Goal: Task Accomplishment & Management: Use online tool/utility

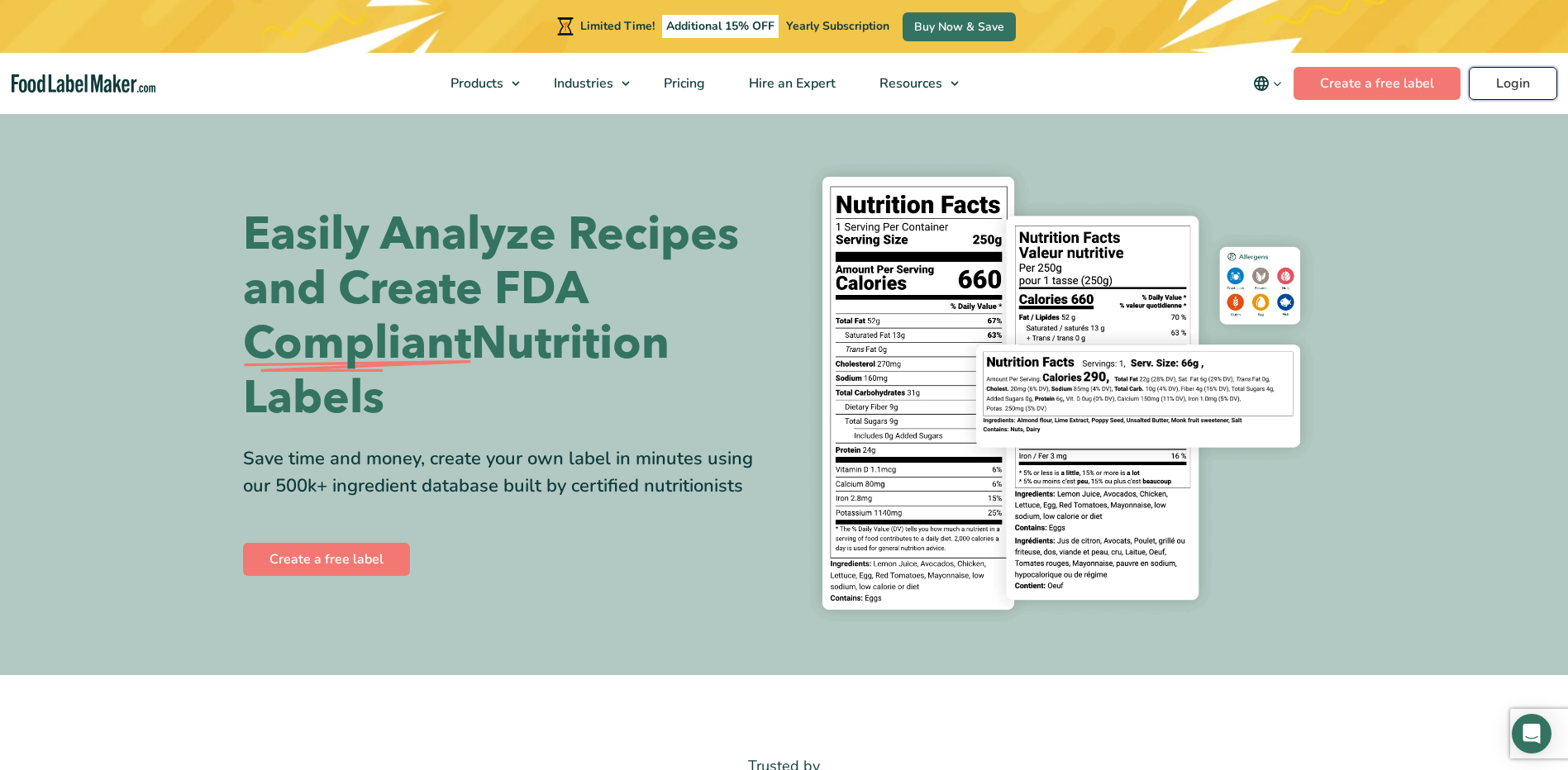
click at [1488, 89] on link "Login" at bounding box center [1512, 83] width 88 height 33
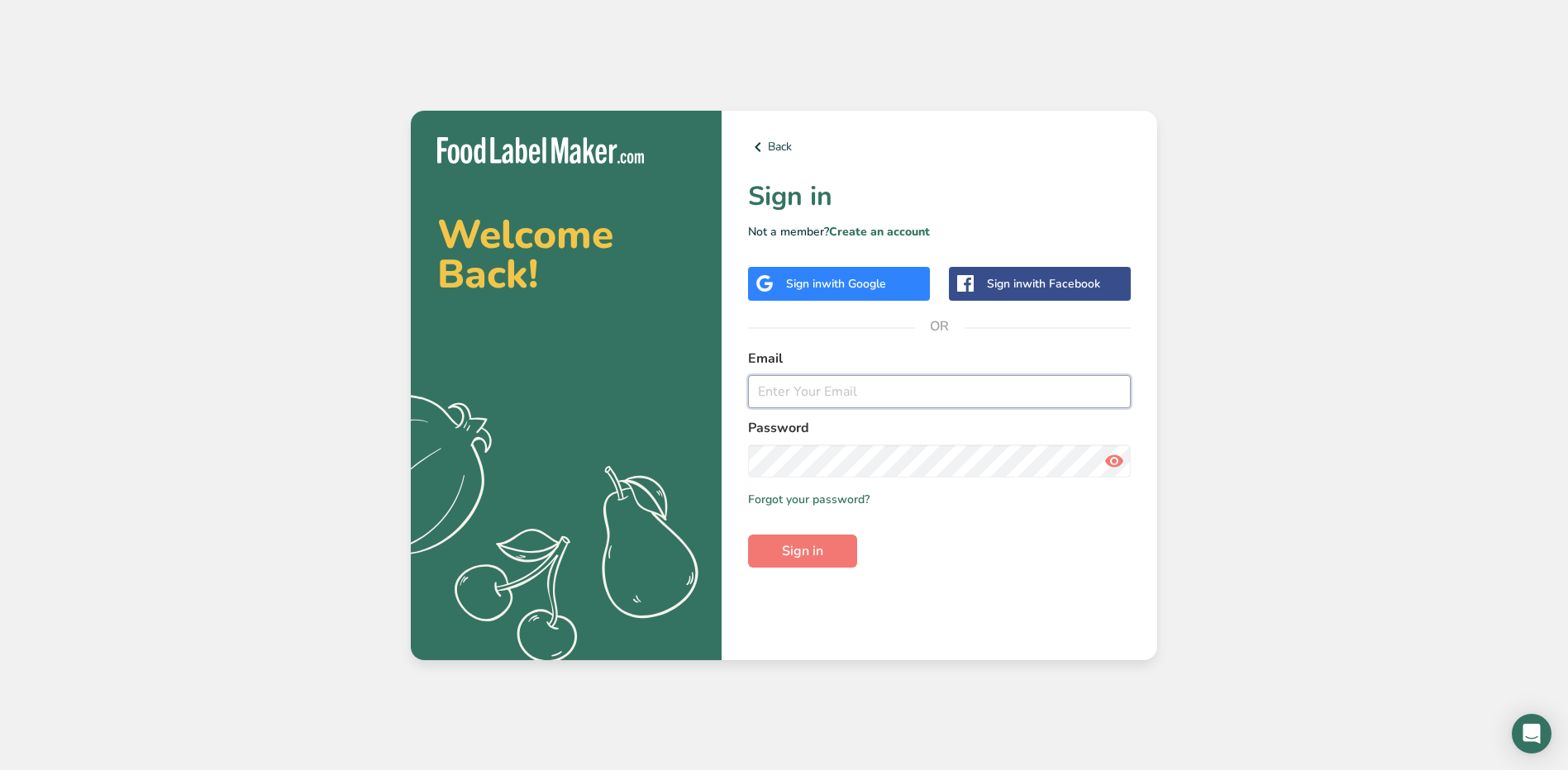
click at [855, 391] on input "email" at bounding box center [939, 391] width 383 height 33
type input "[EMAIL_ADDRESS][PERSON_NAME][DOMAIN_NAME]"
click at [748, 534] on button "Sign in" at bounding box center [802, 551] width 109 height 33
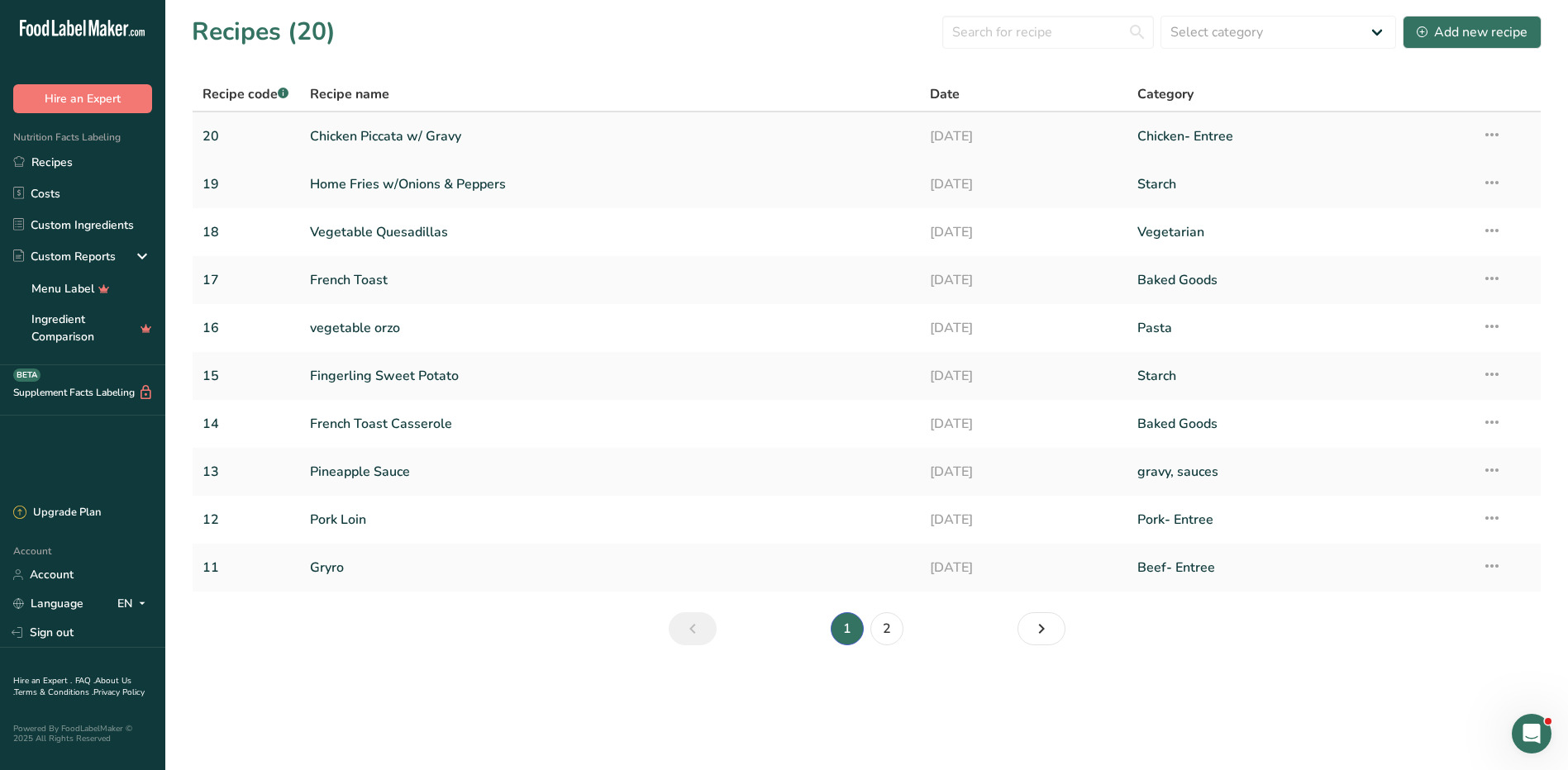
click at [434, 130] on link "Chicken Piccata w/ Gravy" at bounding box center [611, 136] width 601 height 35
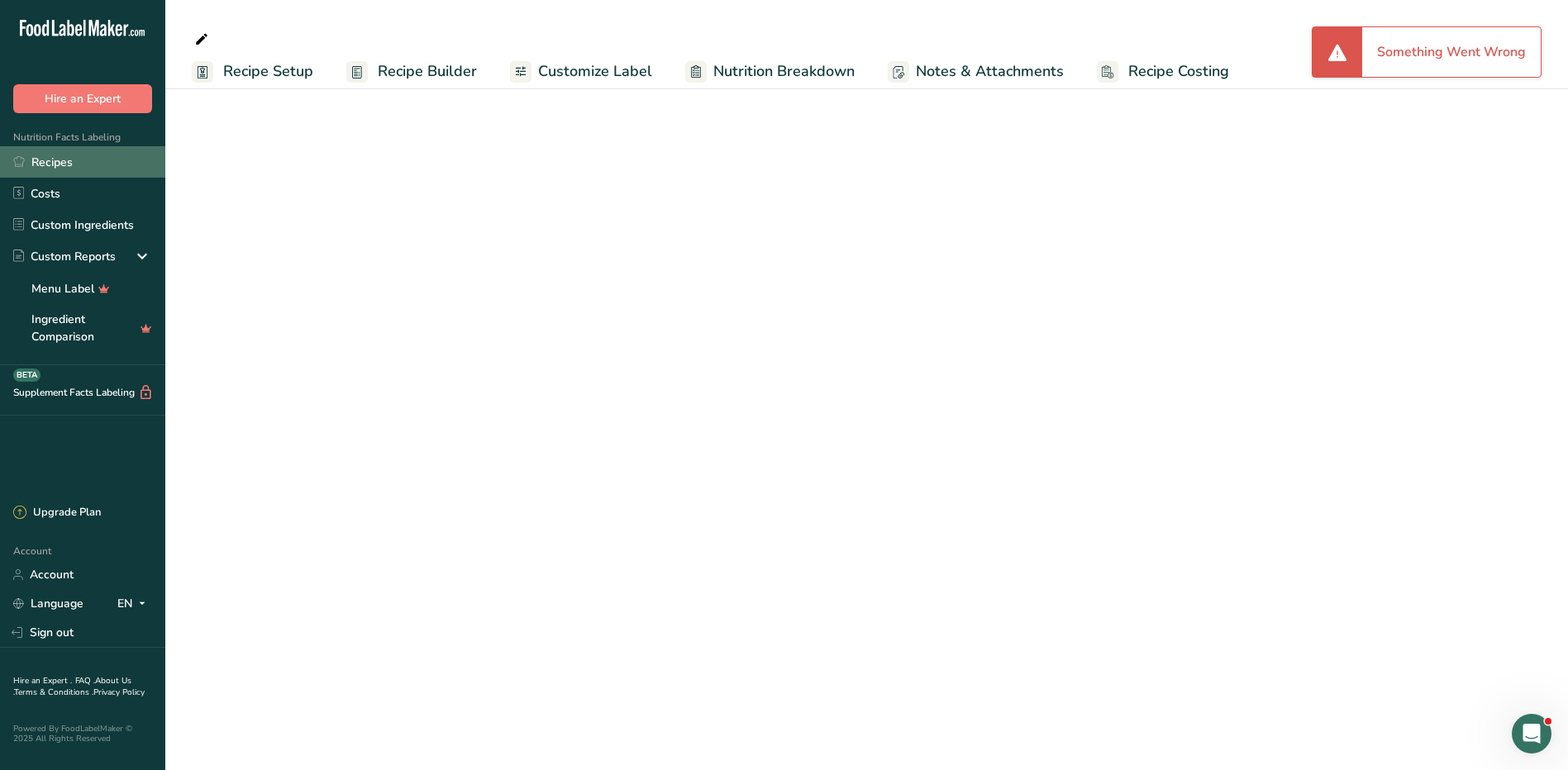
click at [64, 158] on link "Recipes" at bounding box center [82, 162] width 165 height 32
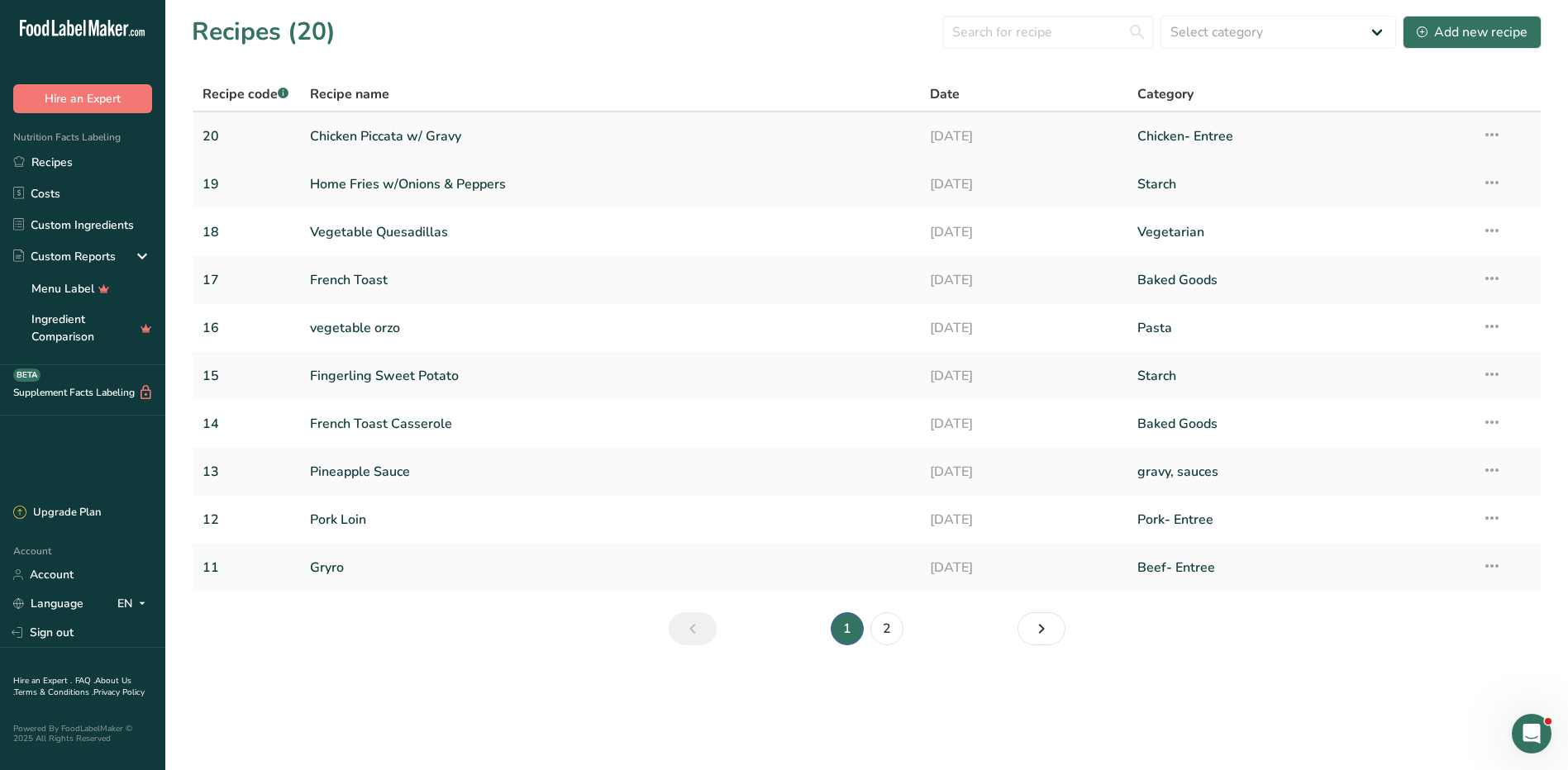
click at [316, 131] on link "Chicken Piccata w/ Gravy" at bounding box center [611, 136] width 601 height 35
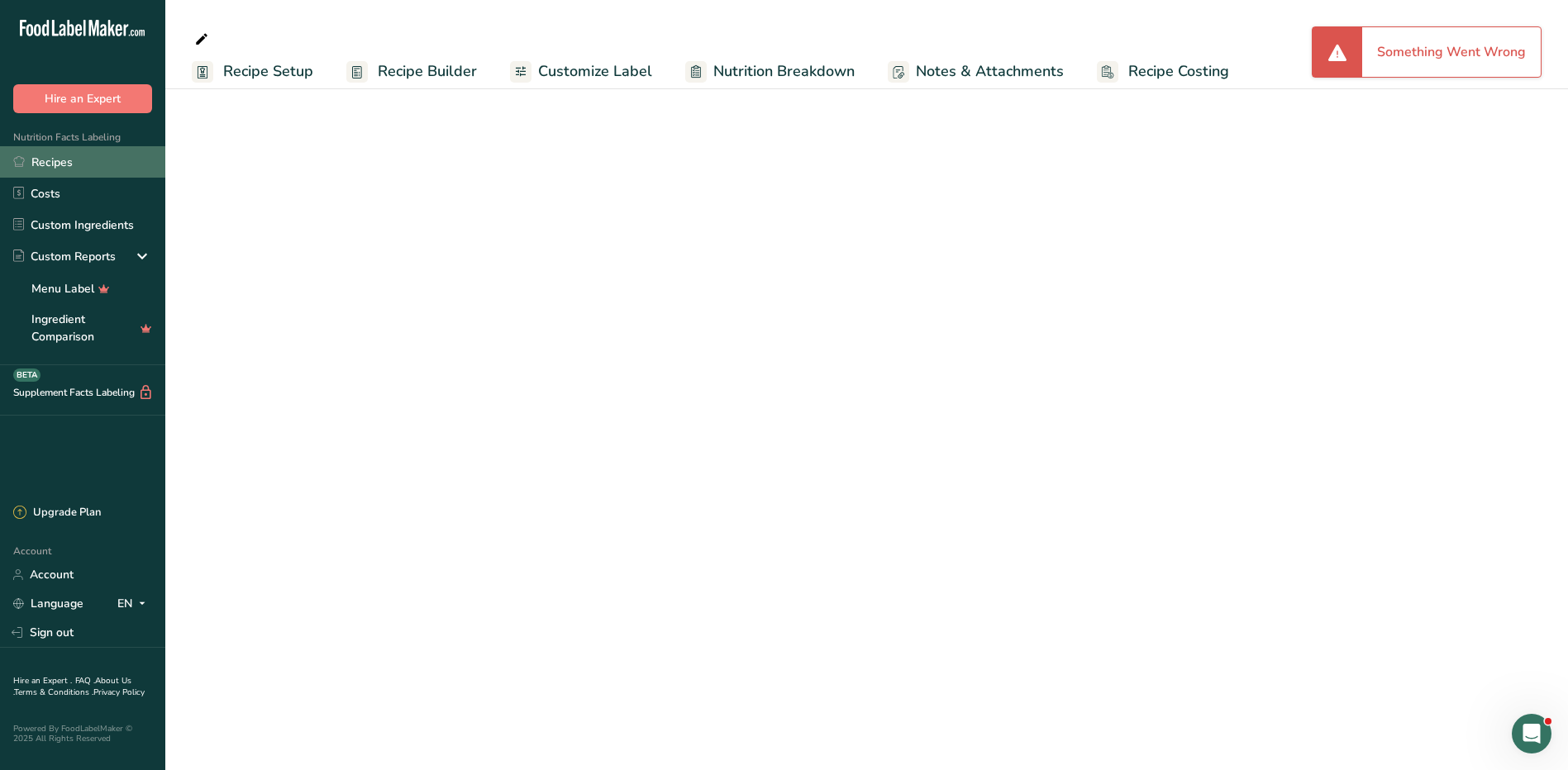
click at [63, 169] on link "Recipes" at bounding box center [82, 162] width 165 height 32
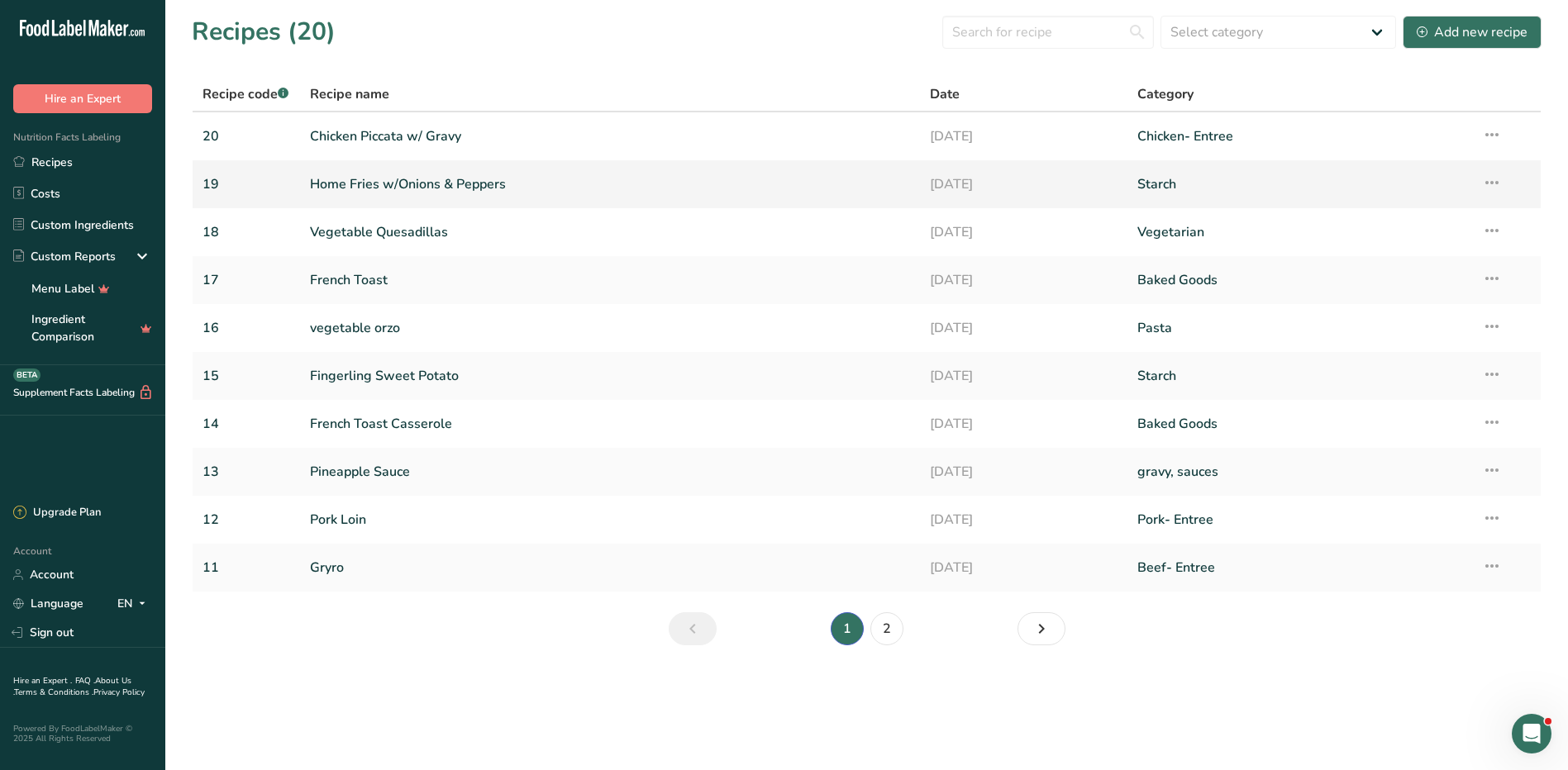
click at [379, 191] on link "Home Fries w/Onions & Peppers" at bounding box center [611, 184] width 601 height 35
